Goal: Information Seeking & Learning: Learn about a topic

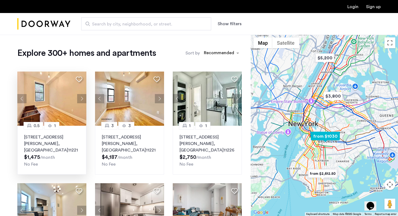
click at [83, 100] on button "Next apartment" at bounding box center [81, 98] width 9 height 9
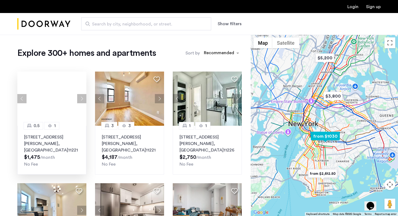
click at [83, 100] on div at bounding box center [51, 99] width 69 height 54
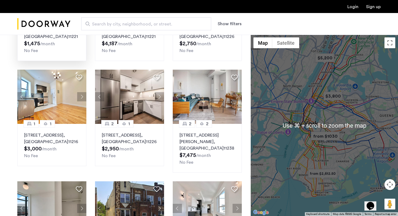
scroll to position [108, 0]
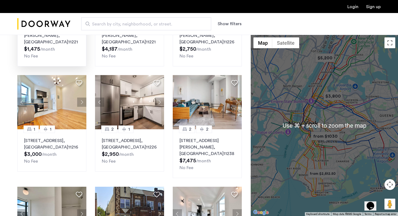
click at [327, 144] on div at bounding box center [324, 125] width 147 height 181
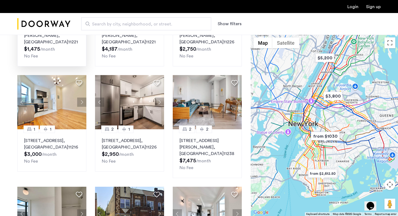
click at [339, 149] on div at bounding box center [324, 125] width 147 height 181
click at [338, 151] on div at bounding box center [324, 125] width 147 height 181
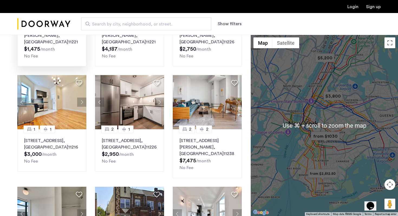
scroll to position [143, 0]
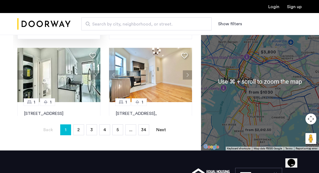
click at [270, 108] on div at bounding box center [260, 81] width 118 height 138
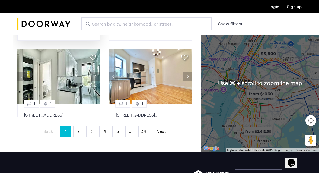
click at [270, 108] on div at bounding box center [260, 83] width 118 height 138
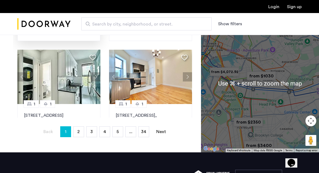
scroll to position [144, 0]
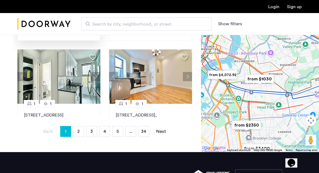
drag, startPoint x: 275, startPoint y: 99, endPoint x: 272, endPoint y: 104, distance: 5.1
click at [272, 104] on div at bounding box center [260, 83] width 118 height 138
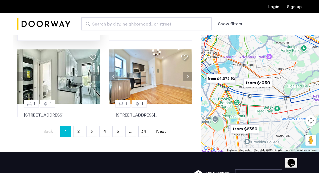
click at [266, 71] on div at bounding box center [260, 83] width 118 height 138
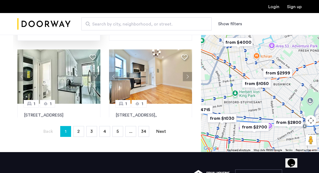
click at [259, 67] on div at bounding box center [260, 83] width 118 height 138
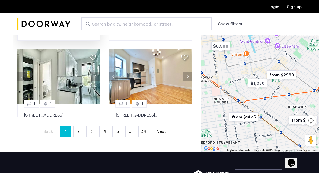
drag, startPoint x: 271, startPoint y: 67, endPoint x: 262, endPoint y: 78, distance: 13.6
click at [264, 78] on img "from $2999" at bounding box center [280, 75] width 33 height 12
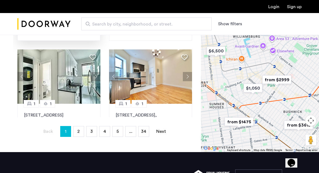
click at [278, 87] on div "To navigate, press the arrow keys." at bounding box center [260, 83] width 118 height 138
click at [278, 88] on div "To navigate, press the arrow keys." at bounding box center [260, 83] width 118 height 138
click at [278, 88] on div at bounding box center [260, 83] width 118 height 138
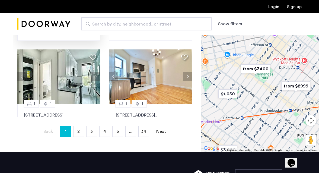
click at [259, 69] on img "from $3400" at bounding box center [254, 69] width 33 height 12
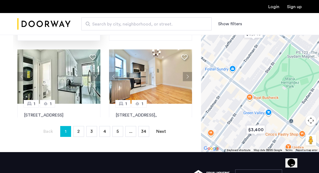
drag, startPoint x: 280, startPoint y: 79, endPoint x: 265, endPoint y: 90, distance: 18.8
click at [265, 90] on div "To navigate, press the arrow keys." at bounding box center [260, 83] width 118 height 138
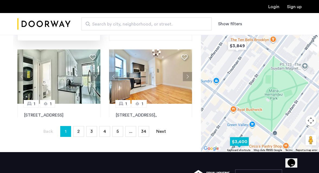
click at [242, 140] on img "$3,400" at bounding box center [239, 141] width 23 height 12
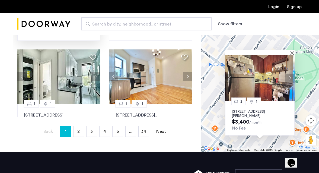
click at [248, 112] on p "[STREET_ADDRESS][PERSON_NAME]" at bounding box center [260, 113] width 56 height 9
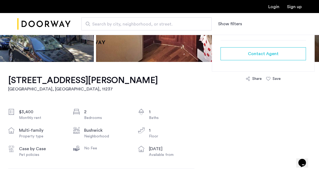
scroll to position [236, 0]
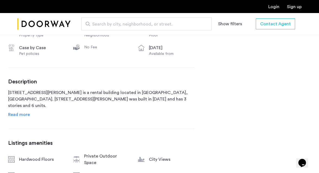
click at [20, 112] on span "Read more" at bounding box center [19, 114] width 22 height 4
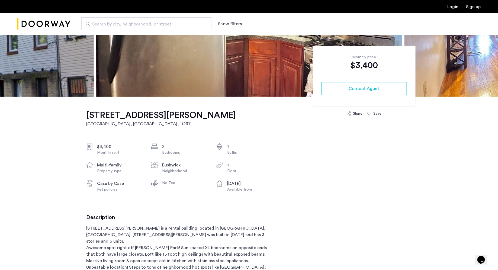
scroll to position [0, 0]
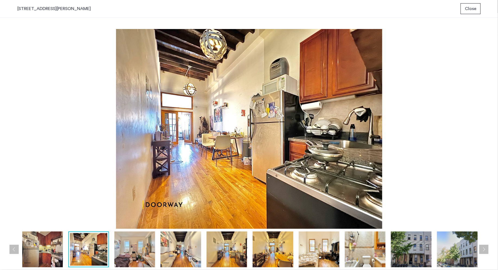
click at [125, 172] on img at bounding box center [134, 249] width 41 height 36
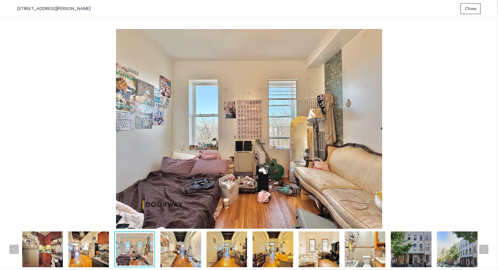
click at [170, 172] on img at bounding box center [180, 249] width 41 height 36
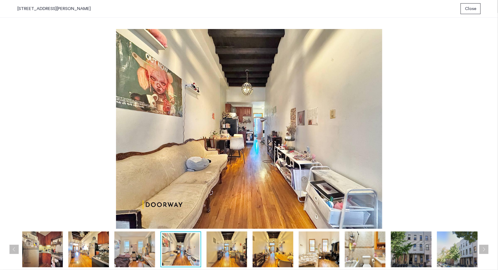
click at [199, 172] on div at bounding box center [180, 249] width 41 height 36
click at [219, 172] on img at bounding box center [226, 249] width 41 height 36
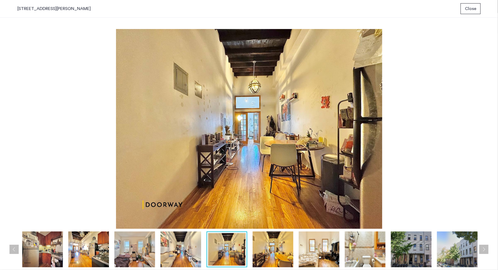
click at [249, 172] on div at bounding box center [250, 249] width 466 height 36
click at [277, 172] on img at bounding box center [273, 249] width 41 height 36
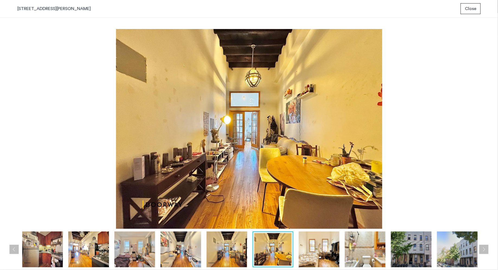
click at [318, 172] on img at bounding box center [319, 249] width 41 height 36
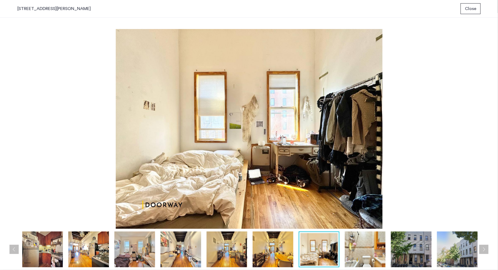
click at [318, 172] on img at bounding box center [365, 249] width 41 height 36
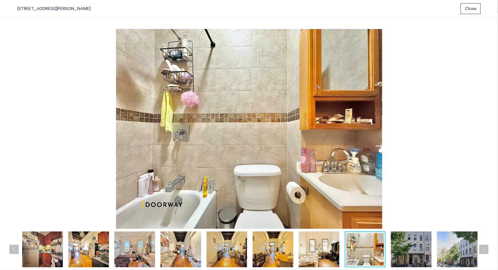
click at [318, 172] on div at bounding box center [250, 249] width 466 height 36
click at [318, 172] on img at bounding box center [411, 249] width 41 height 36
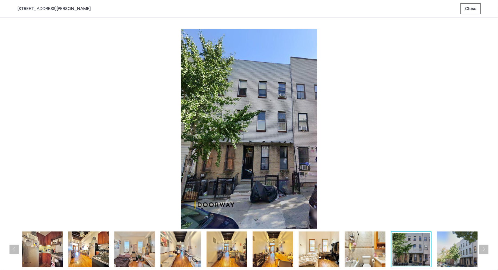
click at [318, 172] on img at bounding box center [457, 249] width 41 height 36
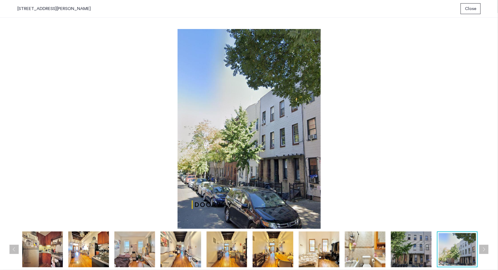
click at [318, 172] on button "Next apartment" at bounding box center [483, 249] width 9 height 9
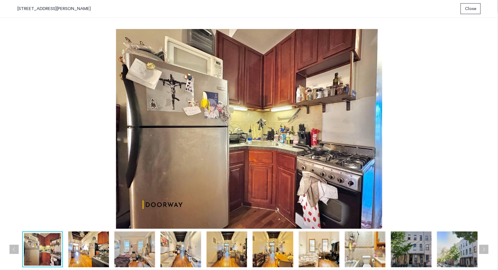
click at [318, 172] on button "Next apartment" at bounding box center [483, 249] width 9 height 9
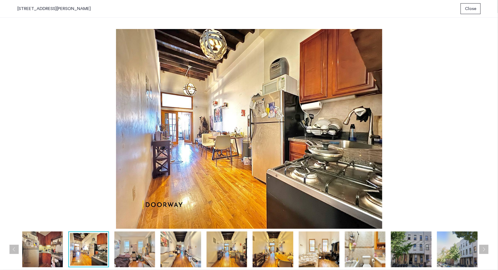
click at [318, 172] on button "Next apartment" at bounding box center [483, 249] width 9 height 9
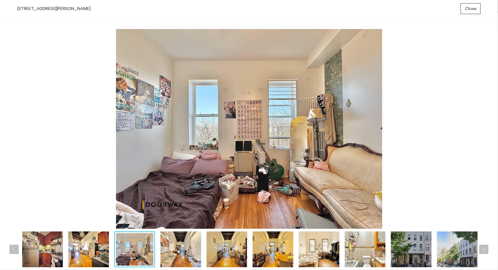
click at [318, 172] on button "Next apartment" at bounding box center [483, 249] width 9 height 9
